Goal: Browse casually

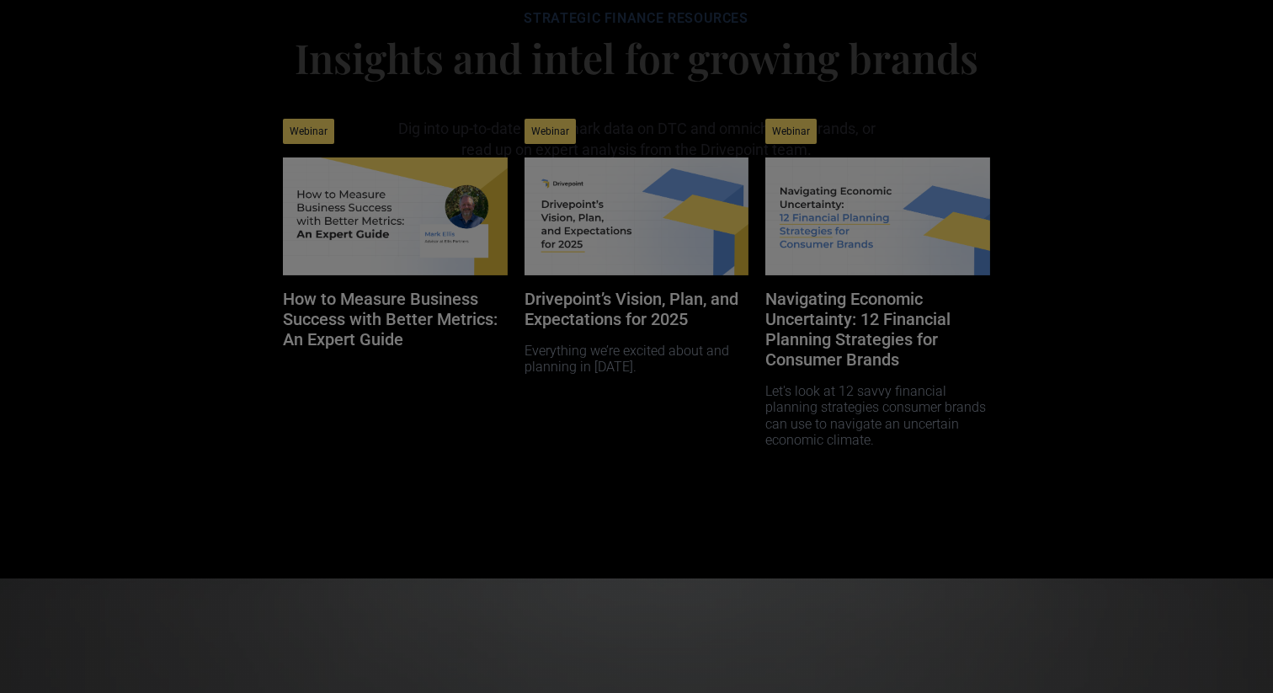
scroll to position [7819, 0]
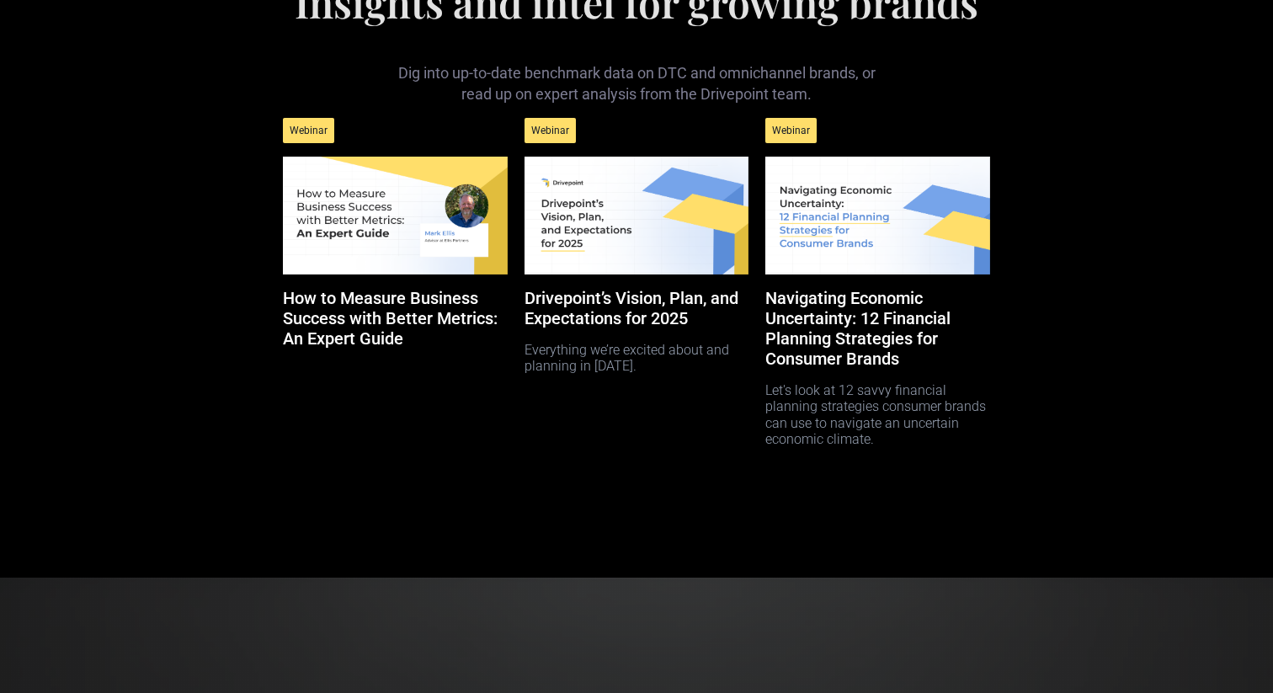
click at [626, 274] on img at bounding box center [637, 216] width 224 height 118
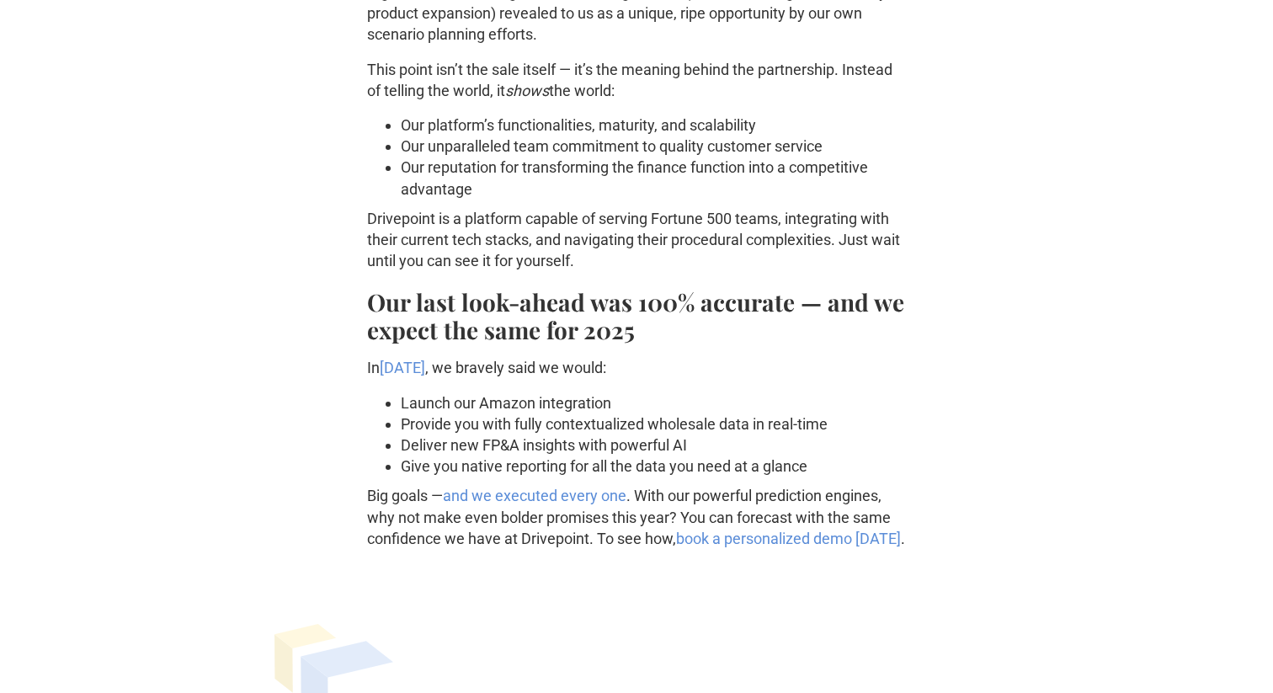
scroll to position [2118, 0]
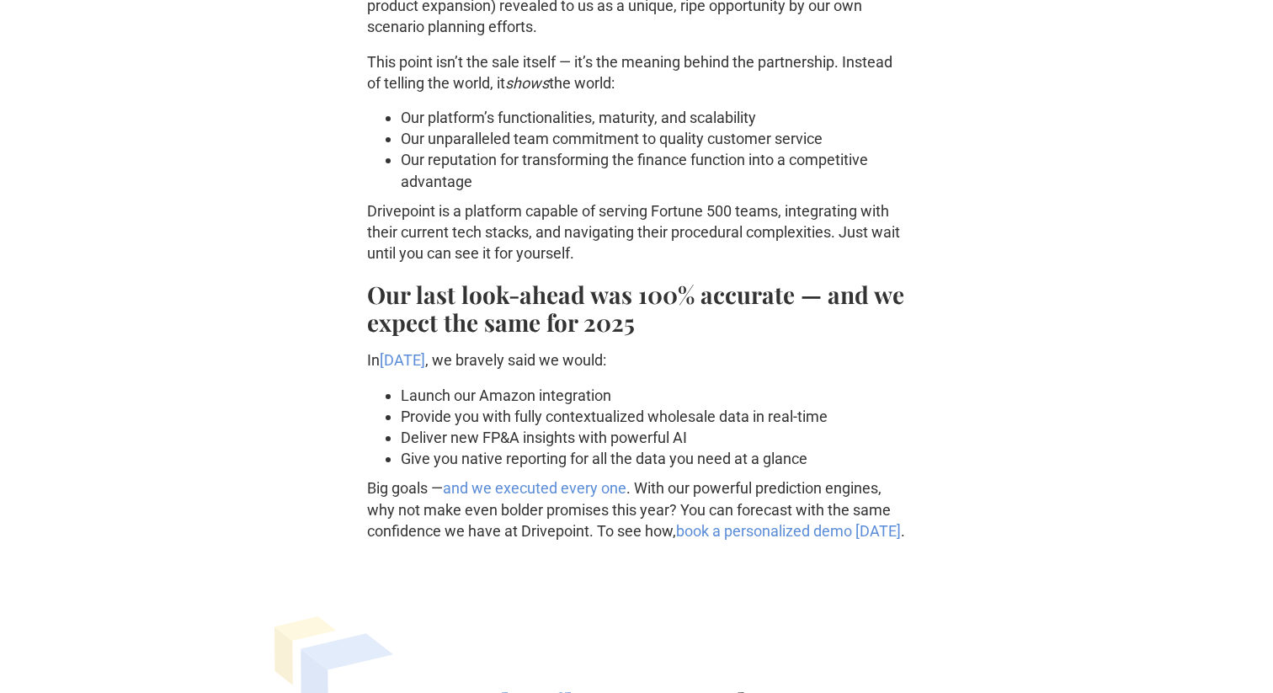
click at [481, 493] on link "and we executed every one" at bounding box center [535, 488] width 184 height 18
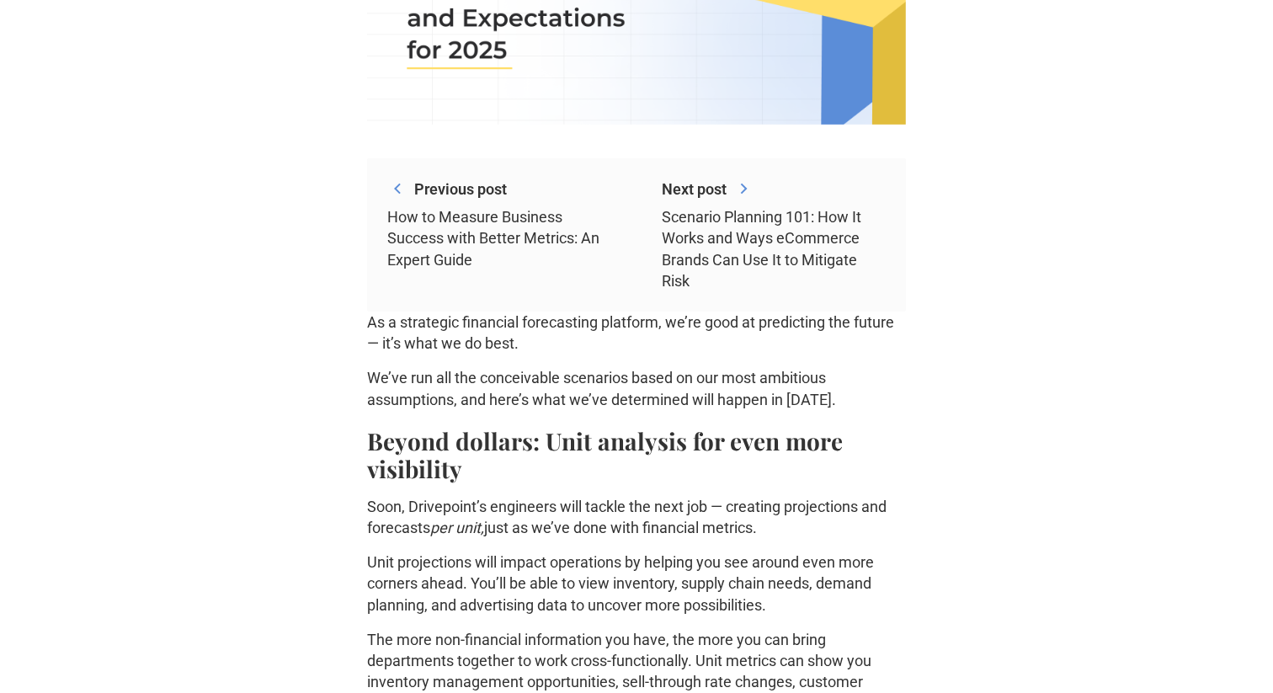
scroll to position [0, 0]
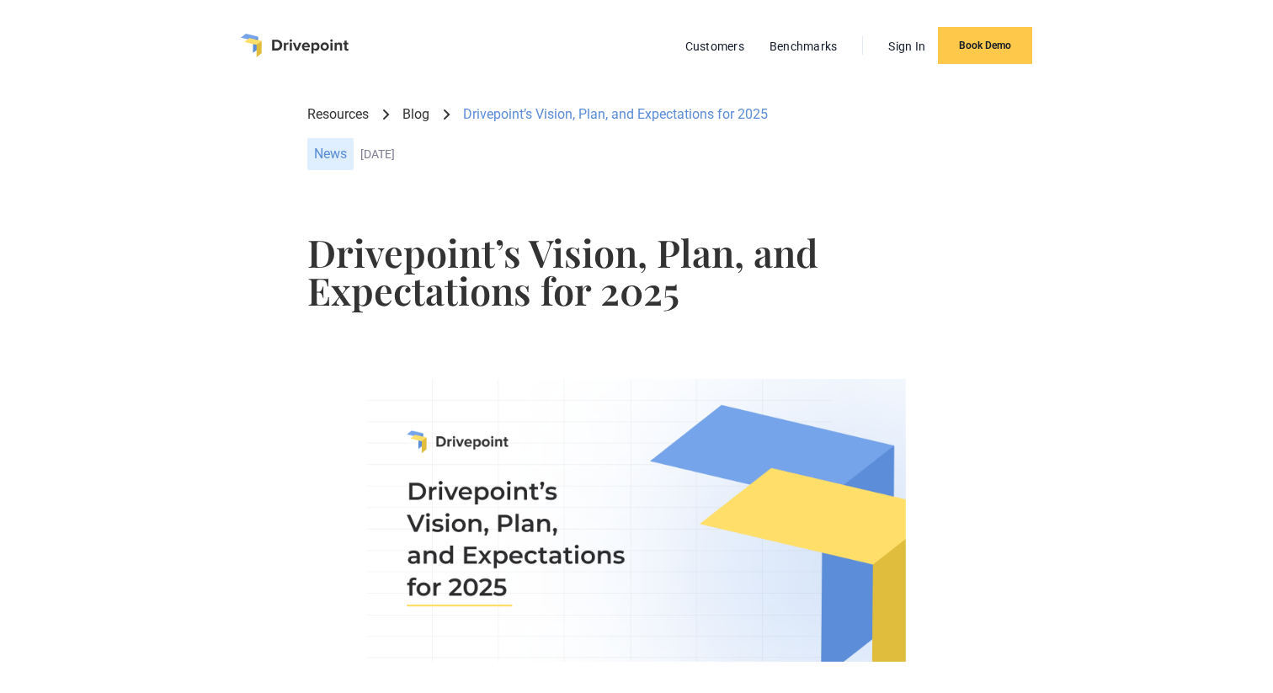
click at [276, 38] on img "home" at bounding box center [295, 46] width 108 height 24
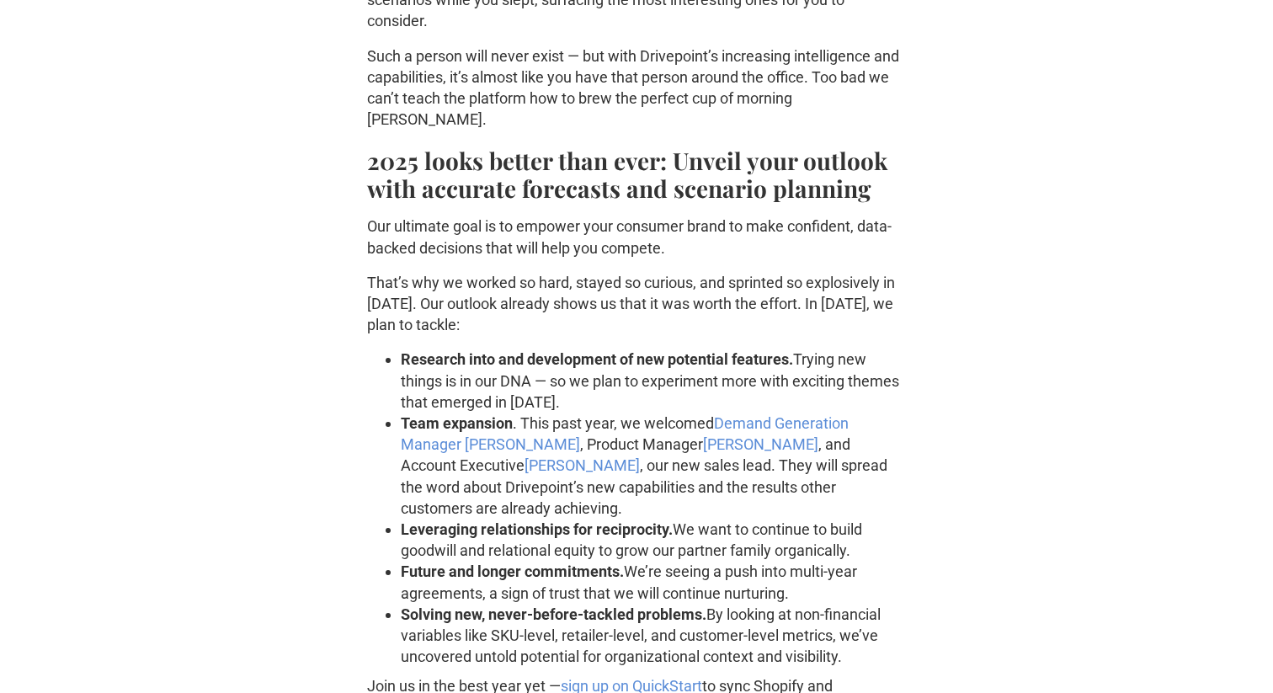
scroll to position [3939, 0]
